Goal: Information Seeking & Learning: Learn about a topic

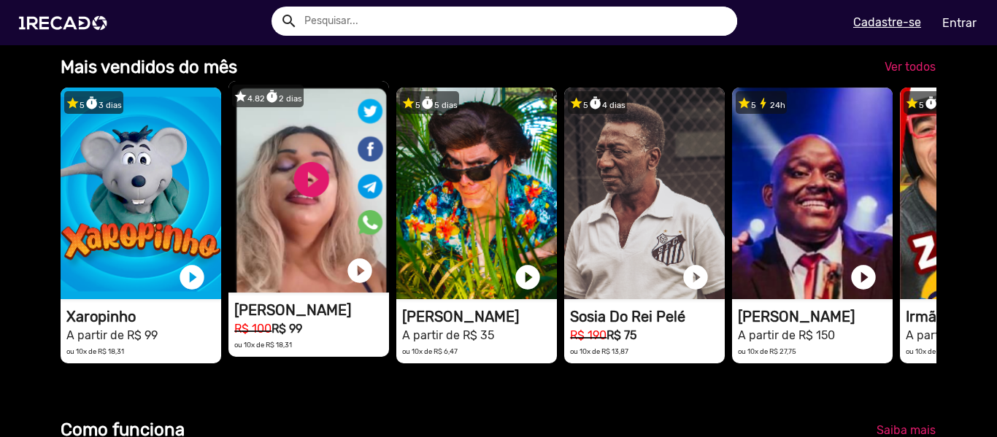
scroll to position [0, 2957]
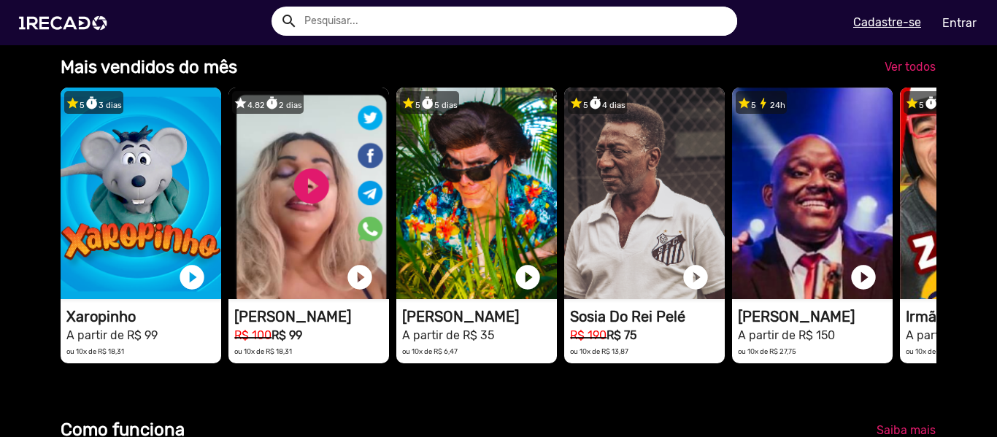
click at [902, 74] on span "Ver todos" at bounding box center [909, 67] width 51 height 14
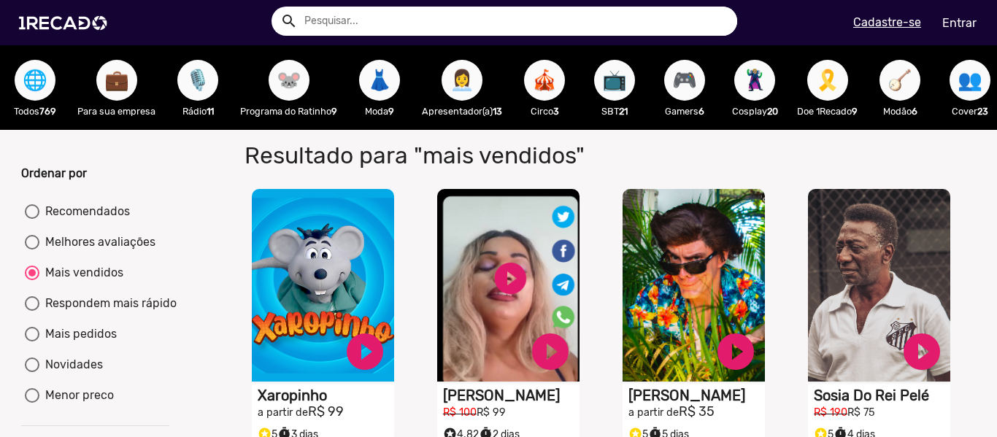
click at [371, 18] on input "text" at bounding box center [515, 21] width 444 height 29
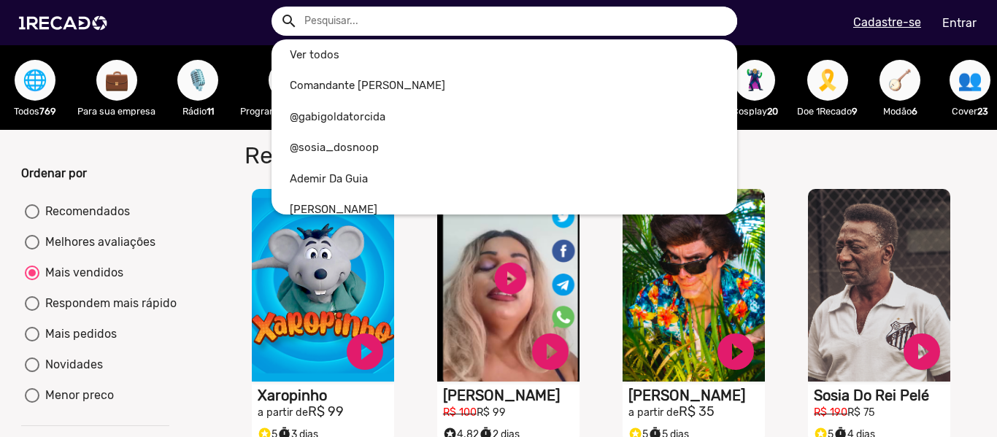
click at [870, 158] on div at bounding box center [498, 218] width 997 height 437
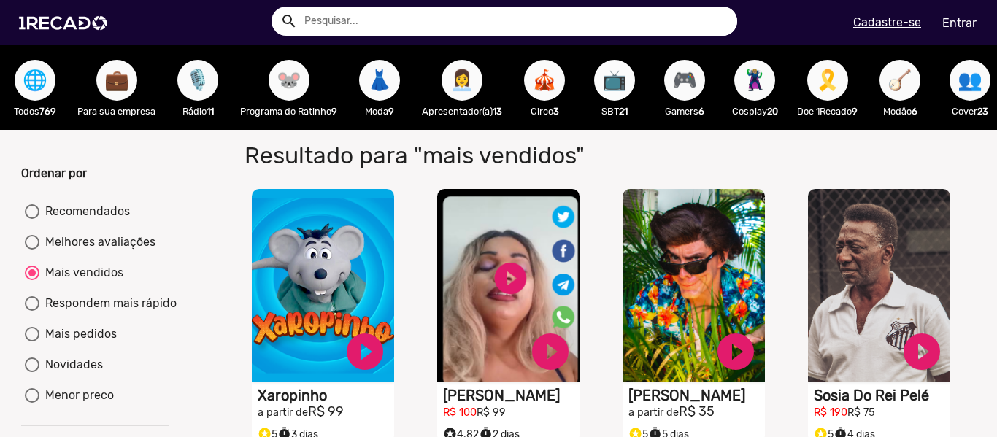
click at [621, 86] on span "📺" at bounding box center [614, 80] width 25 height 41
radio input "true"
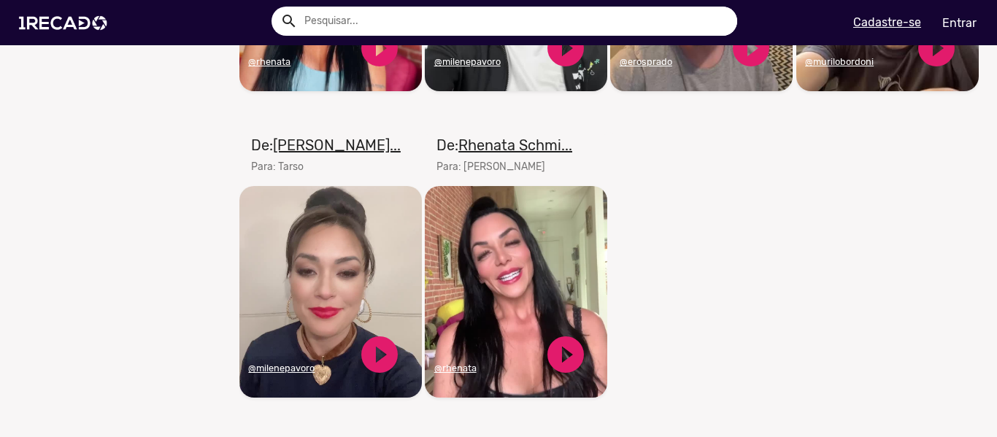
scroll to position [1913, 0]
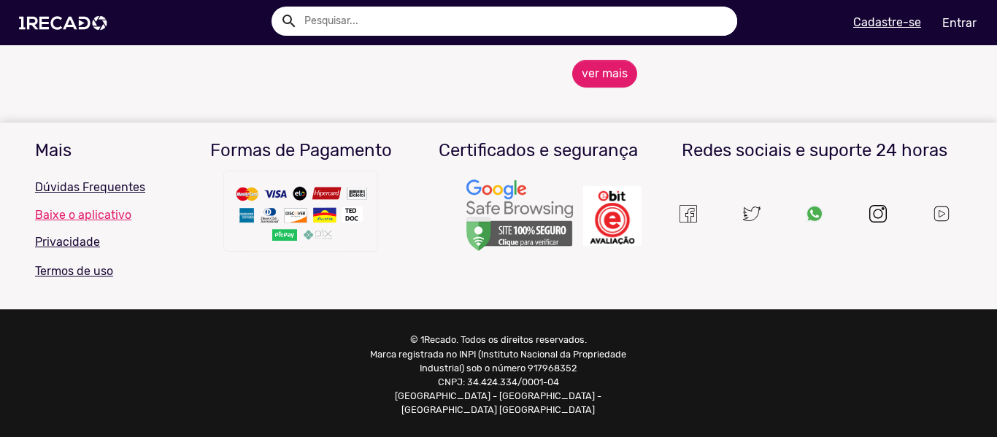
drag, startPoint x: 391, startPoint y: 22, endPoint x: 378, endPoint y: 31, distance: 16.2
click at [387, 25] on input "text" at bounding box center [515, 21] width 444 height 29
type input "[PERSON_NAME]"
click at [275, 7] on button "search" at bounding box center [288, 20] width 26 height 26
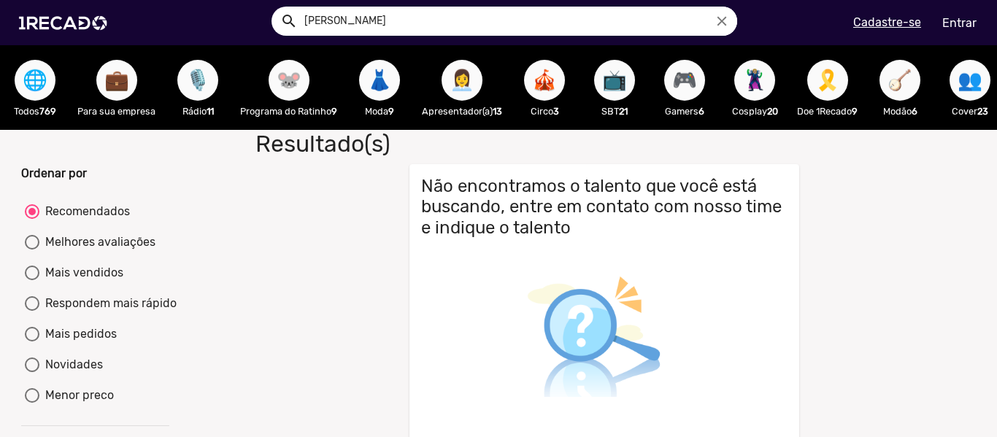
click at [478, 88] on button "👩‍💼" at bounding box center [461, 80] width 41 height 41
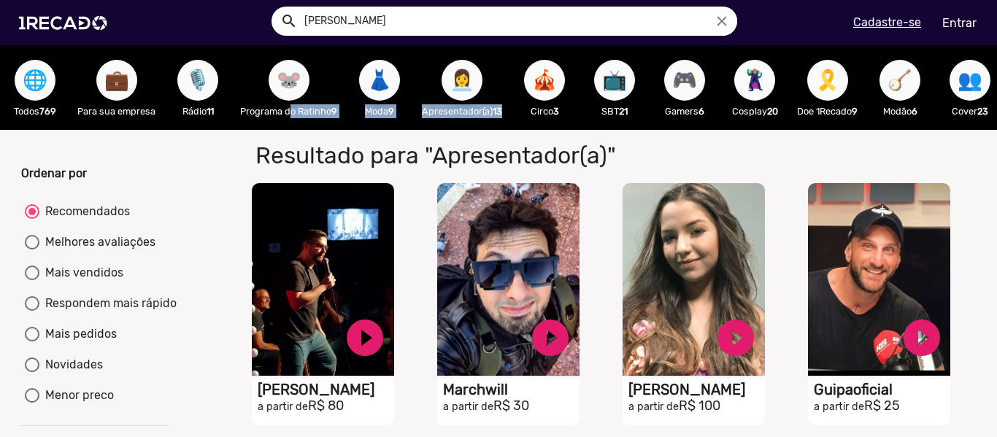
drag, startPoint x: 283, startPoint y: 129, endPoint x: 511, endPoint y: 125, distance: 227.7
click at [511, 125] on div "🌐 Todos 769 💼 Para sua empresa 🎙️ Rádio 11 🐭 Programa do Ratinho 9 👗 Moda 9 👩‍💼…" at bounding box center [498, 87] width 997 height 85
click at [697, 87] on span "🎮" at bounding box center [684, 80] width 25 height 41
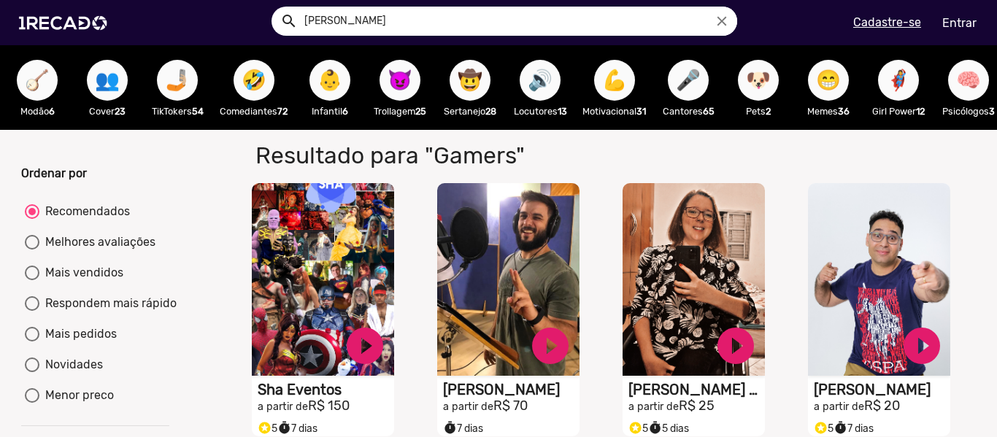
scroll to position [0, 1725]
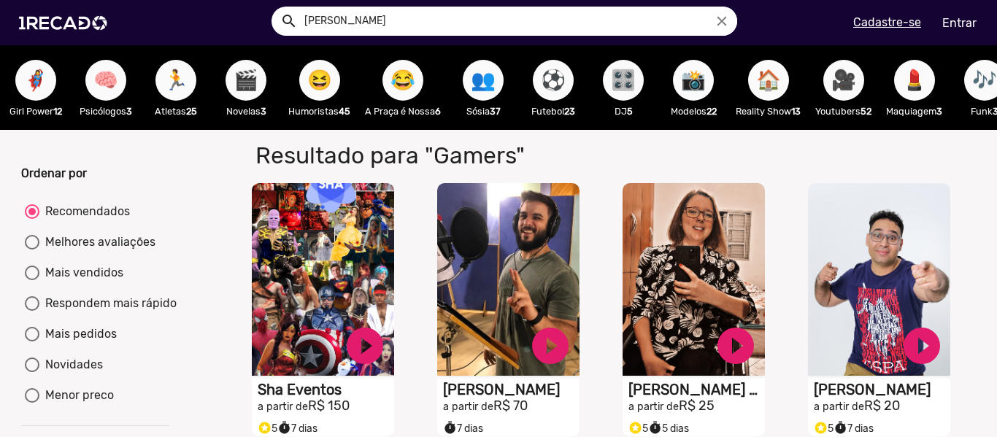
click at [559, 88] on span "⚽" at bounding box center [553, 80] width 25 height 41
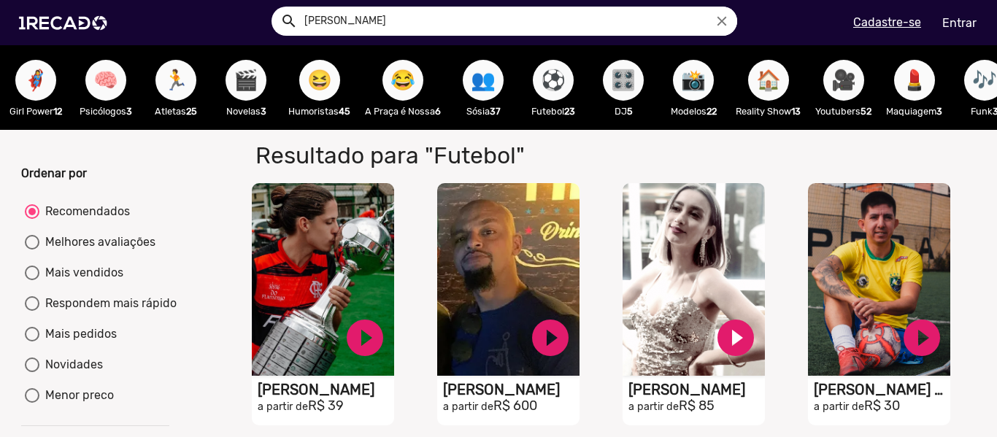
click at [325, 80] on span "😆" at bounding box center [319, 80] width 25 height 41
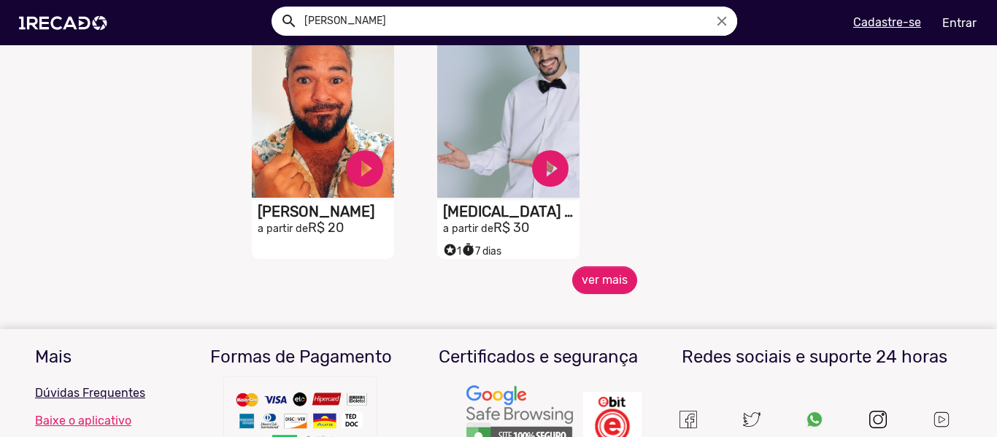
scroll to position [730, 0]
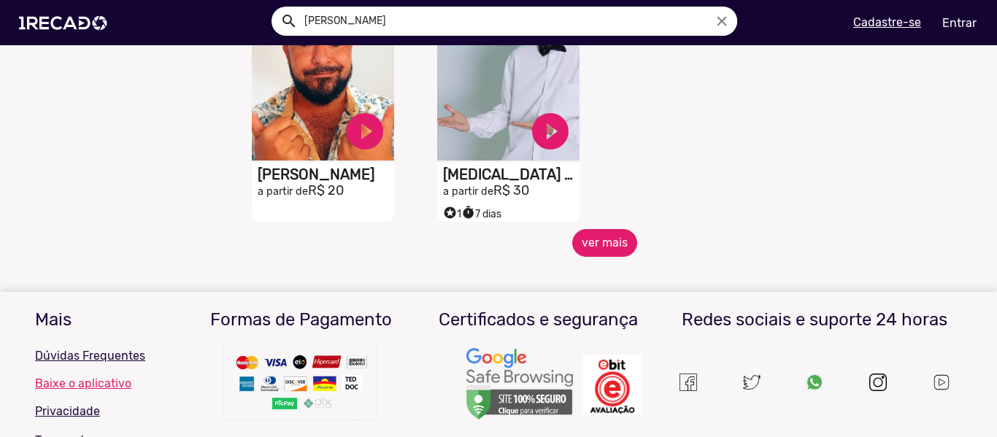
click at [600, 255] on button "ver mais" at bounding box center [604, 243] width 65 height 28
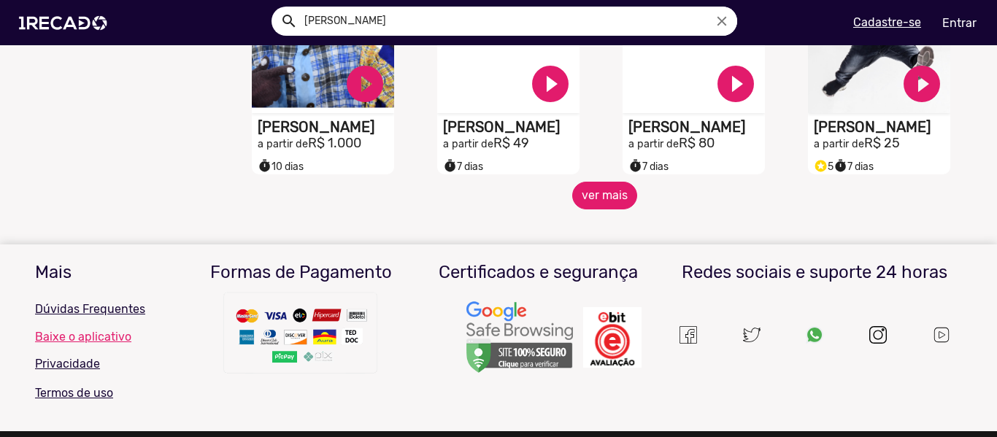
scroll to position [1167, 0]
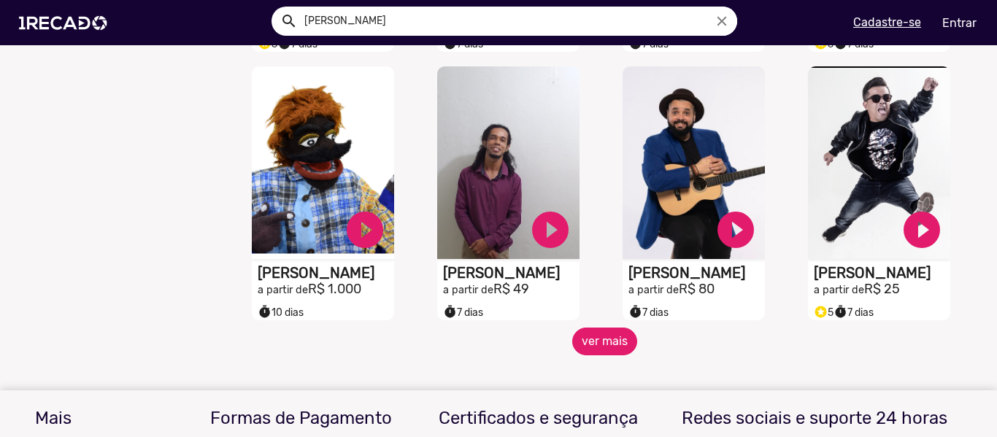
click at [598, 355] on button "ver mais" at bounding box center [604, 342] width 65 height 28
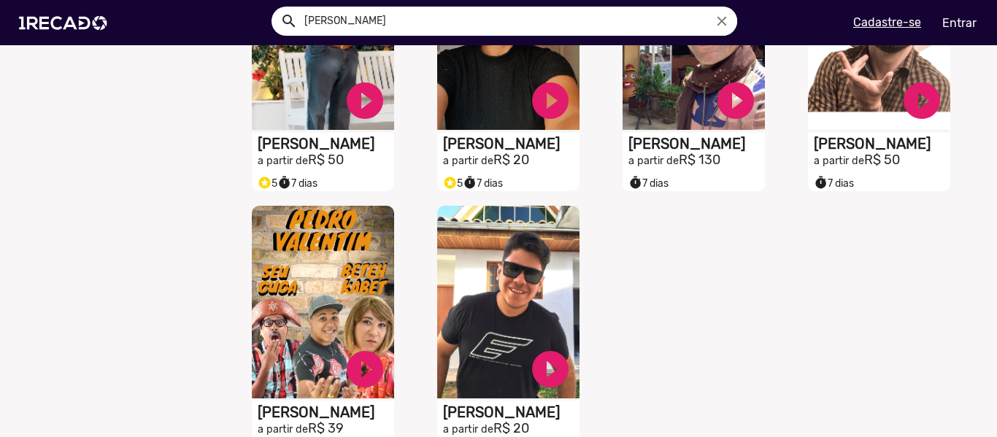
scroll to position [1970, 0]
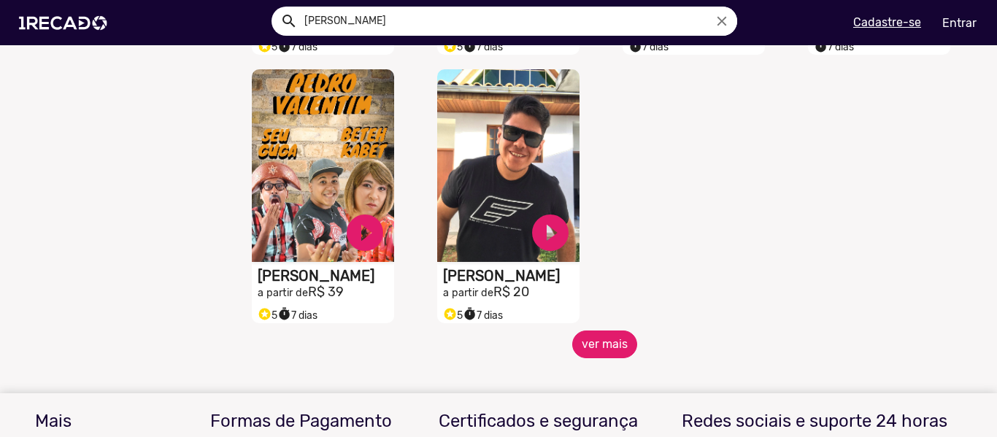
click at [579, 357] on button "ver mais" at bounding box center [604, 344] width 65 height 28
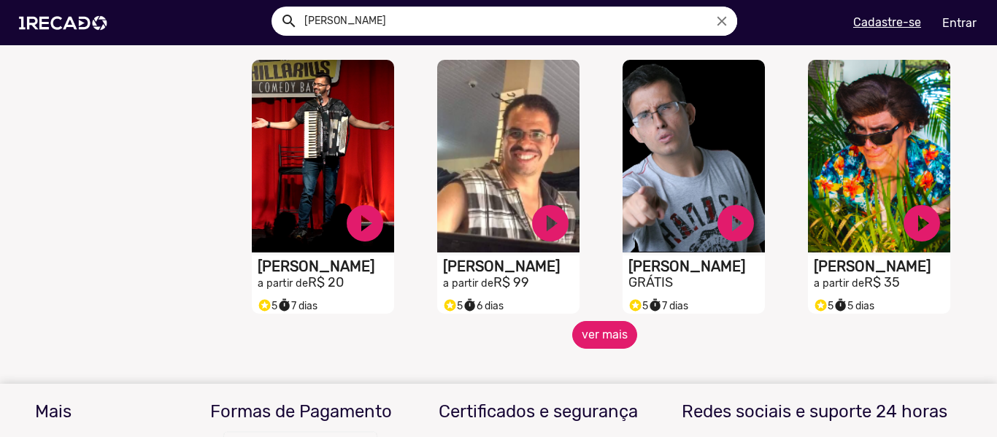
scroll to position [2626, 0]
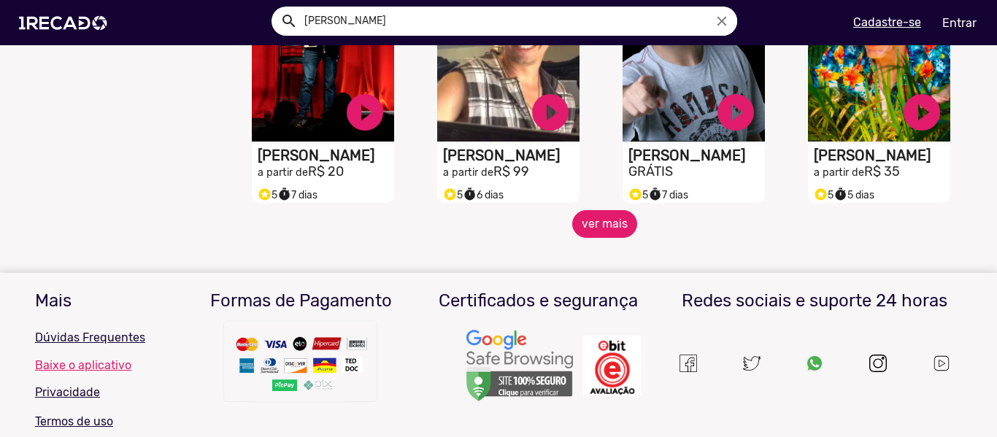
click at [600, 236] on button "ver mais" at bounding box center [604, 224] width 65 height 28
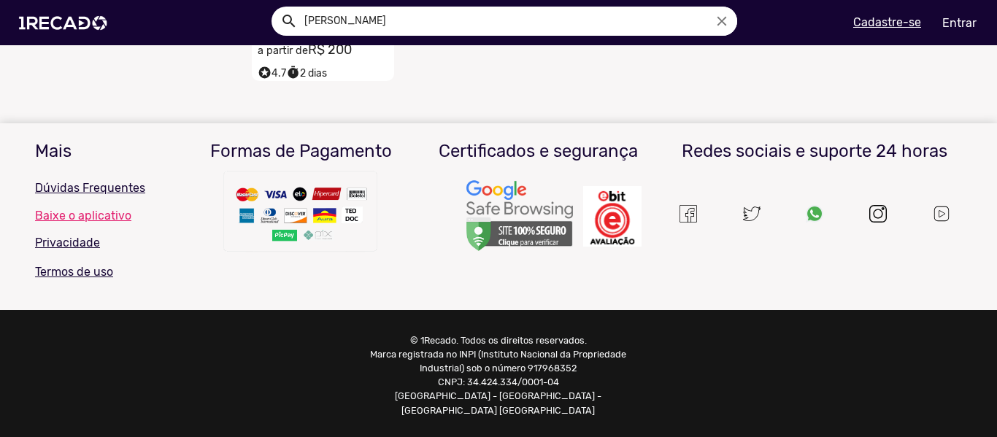
scroll to position [3286, 0]
